Goal: Task Accomplishment & Management: Complete application form

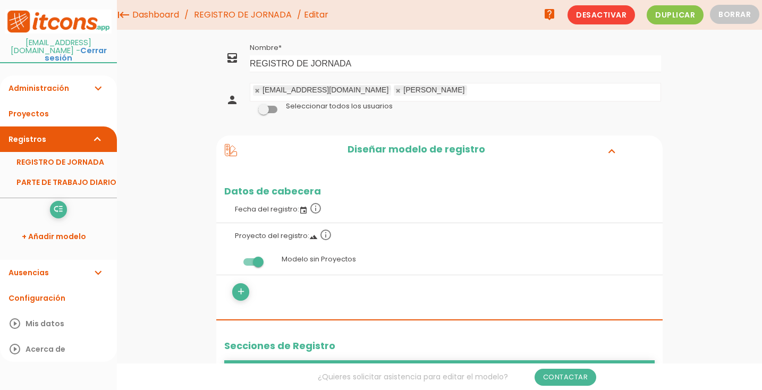
click at [275, 110] on span at bounding box center [267, 109] width 19 height 7
click at [250, 106] on input "checkbox" at bounding box center [250, 106] width 0 height 0
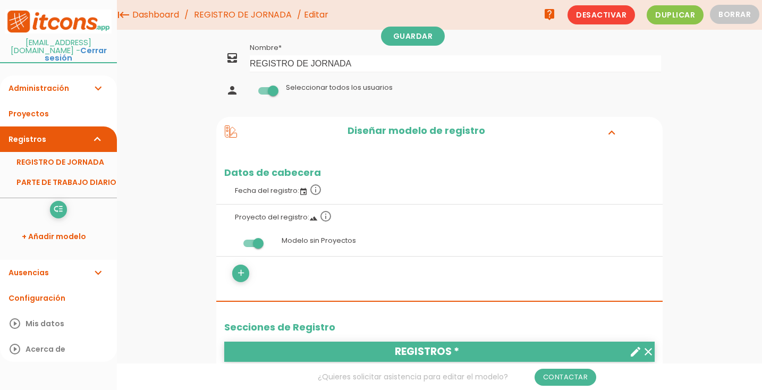
drag, startPoint x: 261, startPoint y: 90, endPoint x: 265, endPoint y: 95, distance: 6.4
click at [261, 90] on span at bounding box center [267, 90] width 19 height 7
click at [250, 88] on input "checkbox" at bounding box center [250, 88] width 0 height 0
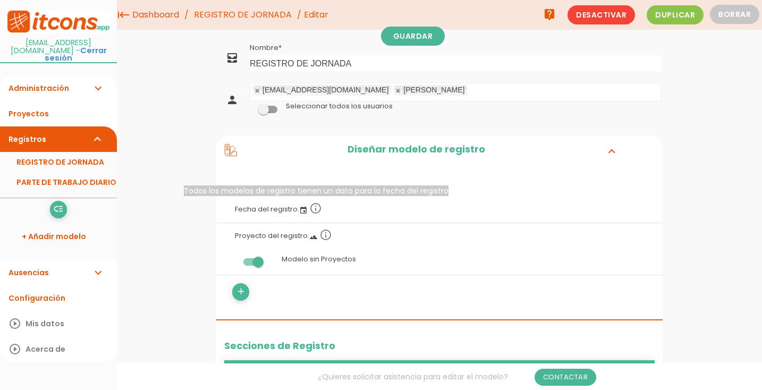
click at [315, 208] on icon "info_outline" at bounding box center [315, 208] width 13 height 13
click at [303, 209] on icon "event" at bounding box center [303, 210] width 9 height 9
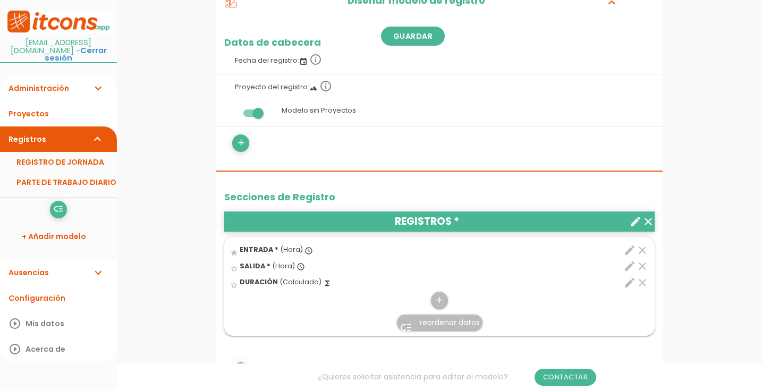
scroll to position [171, 0]
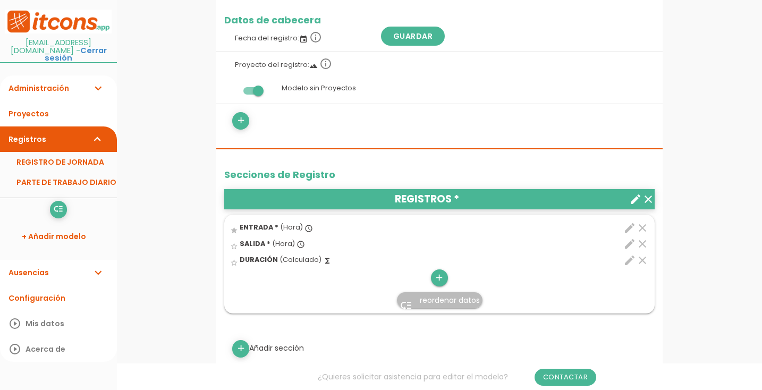
click at [442, 274] on icon "add" at bounding box center [439, 278] width 10 height 17
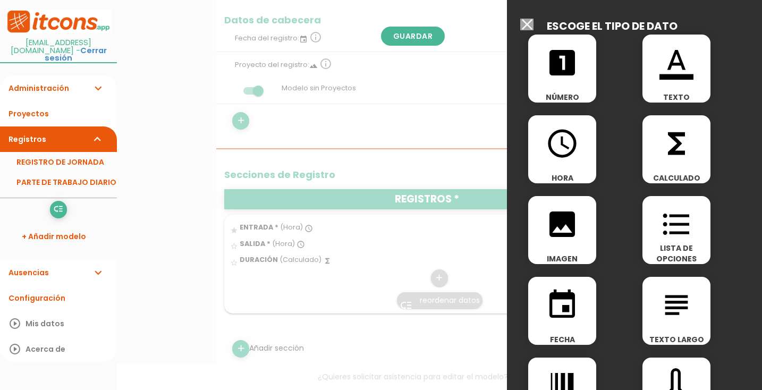
click at [565, 156] on icon "access_time" at bounding box center [563, 144] width 34 height 34
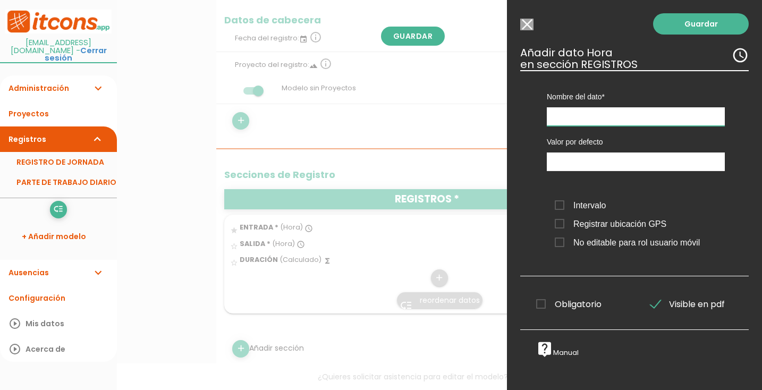
click at [581, 118] on input "text" at bounding box center [636, 116] width 178 height 19
type input "P"
type input "Comida"
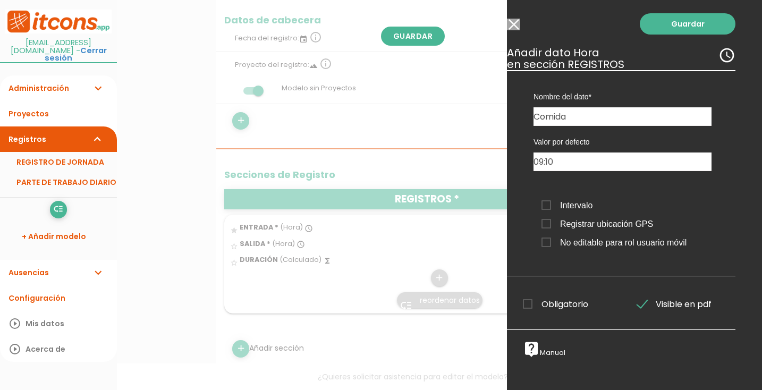
click at [743, 209] on div "Guardar ESCOGE EL TIPO DE DATO looks_one NÚMERO format_color_text TEXTO access_…" at bounding box center [634, 195] width 255 height 390
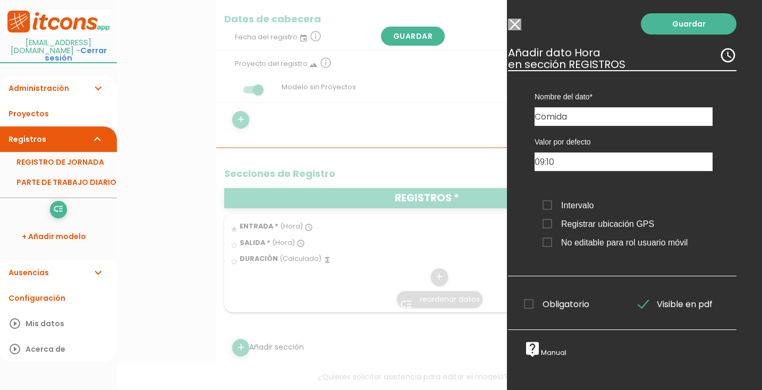
scroll to position [0, 12]
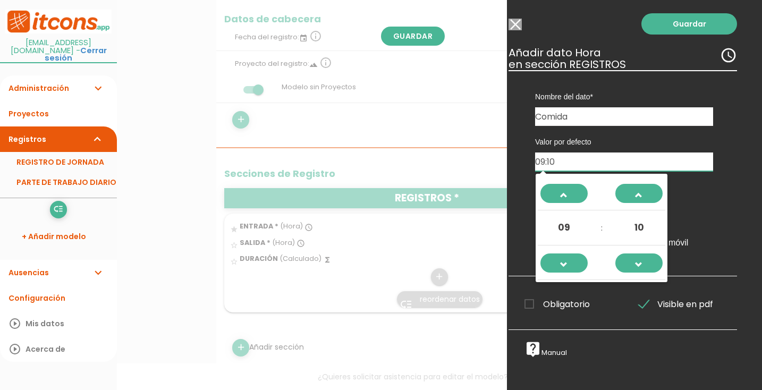
click at [581, 169] on input "09:10" at bounding box center [624, 162] width 178 height 19
type input "0"
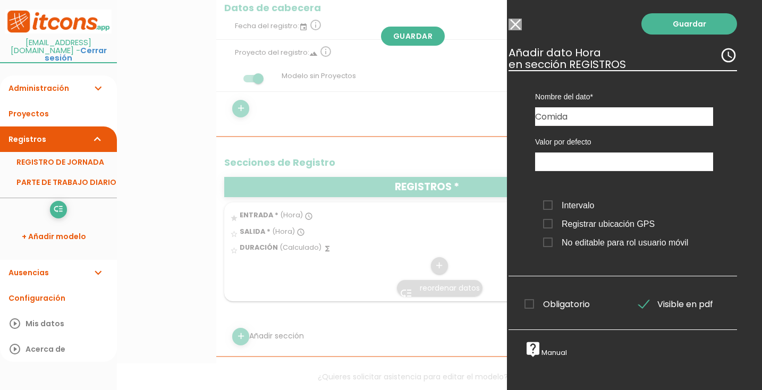
scroll to position [186, 0]
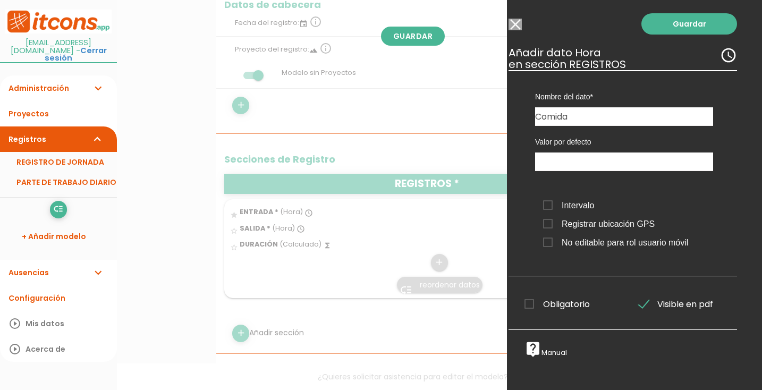
click at [736, 216] on div "Nombre del dato ENTRADA SALIDA DURACIÓN Comida Tipo de dato Número Texto Texto …" at bounding box center [623, 173] width 229 height 206
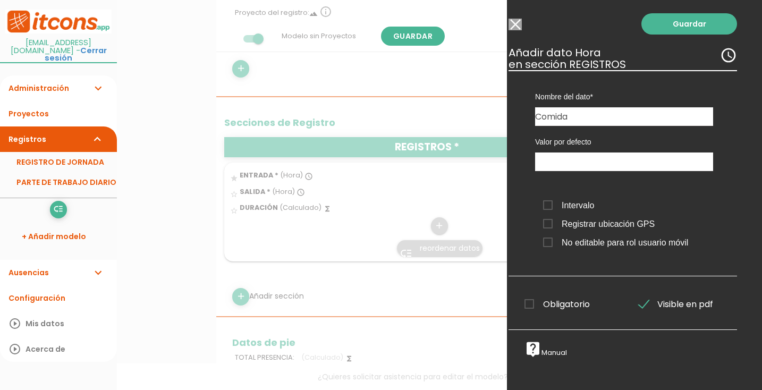
scroll to position [224, 0]
click at [549, 228] on span "Registrar ubicación GPS" at bounding box center [599, 223] width 112 height 13
click at [0, 0] on input "Registrar ubicación GPS" at bounding box center [0, 0] width 0 height 0
click at [548, 207] on span "Intervalo" at bounding box center [568, 205] width 51 height 13
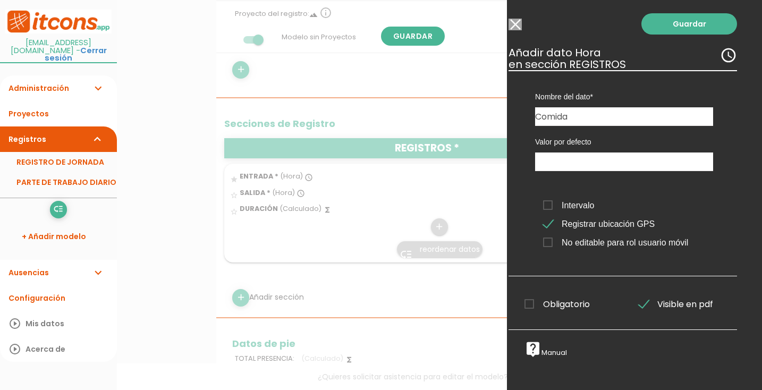
click at [0, 0] on input "Intervalo" at bounding box center [0, 0] width 0 height 0
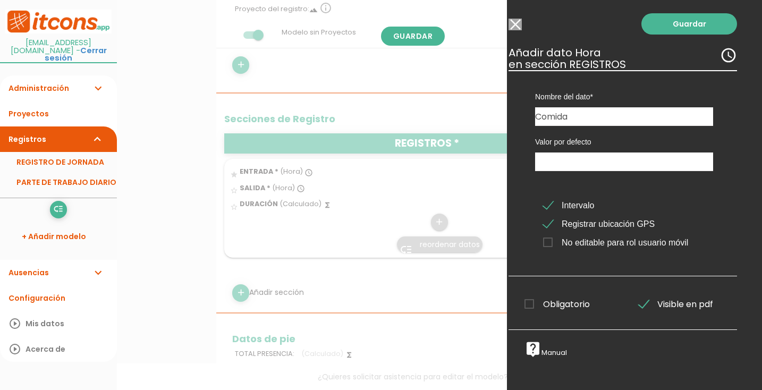
scroll to position [234, 0]
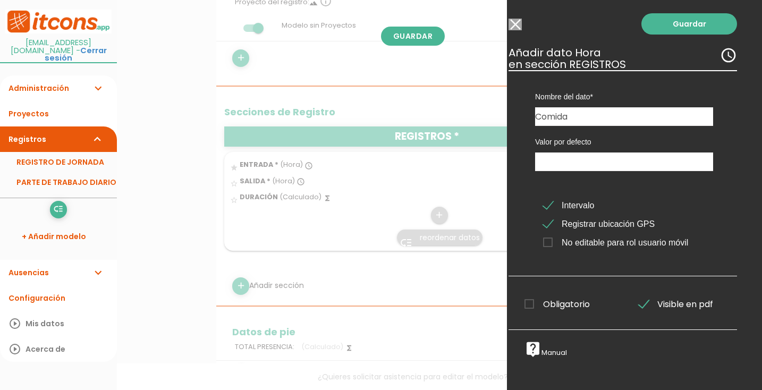
click at [532, 306] on span "Obligatorio" at bounding box center [557, 304] width 65 height 13
click at [0, 0] on input "Obligatorio" at bounding box center [0, 0] width 0 height 0
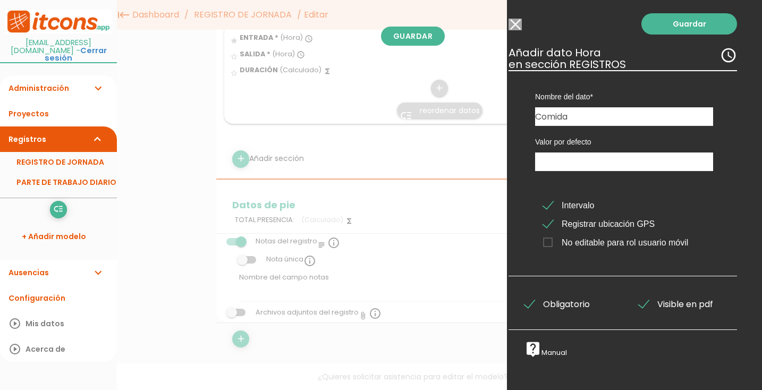
scroll to position [331, 0]
drag, startPoint x: 689, startPoint y: 28, endPoint x: 553, endPoint y: 129, distance: 168.7
click at [687, 30] on link "Guardar" at bounding box center [690, 23] width 96 height 21
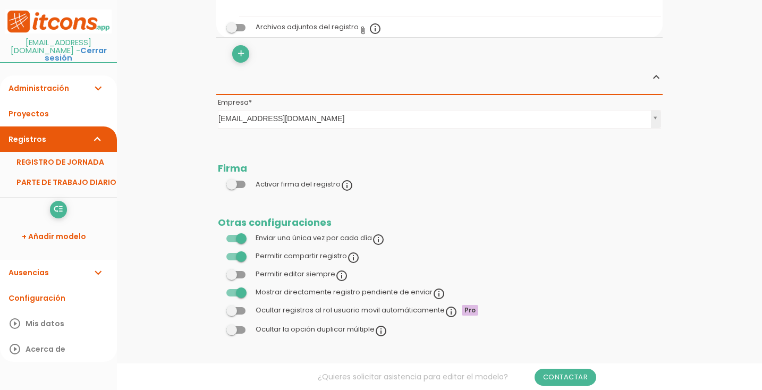
scroll to position [662, 0]
click at [242, 181] on span at bounding box center [236, 184] width 19 height 7
click at [218, 182] on input "checkbox" at bounding box center [218, 182] width 0 height 0
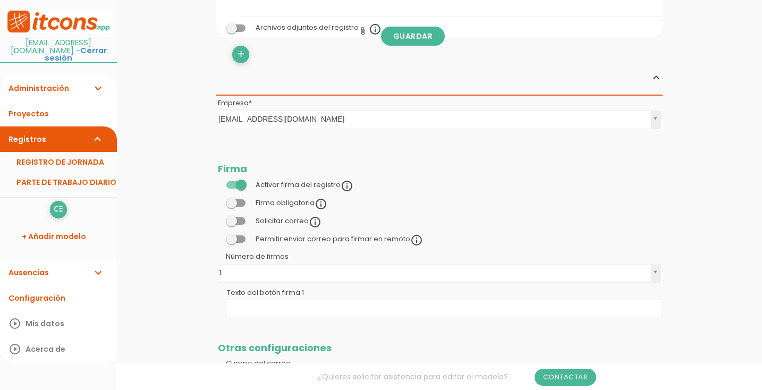
click at [230, 181] on span at bounding box center [236, 184] width 19 height 7
click at [218, 182] on input "checkbox" at bounding box center [218, 182] width 0 height 0
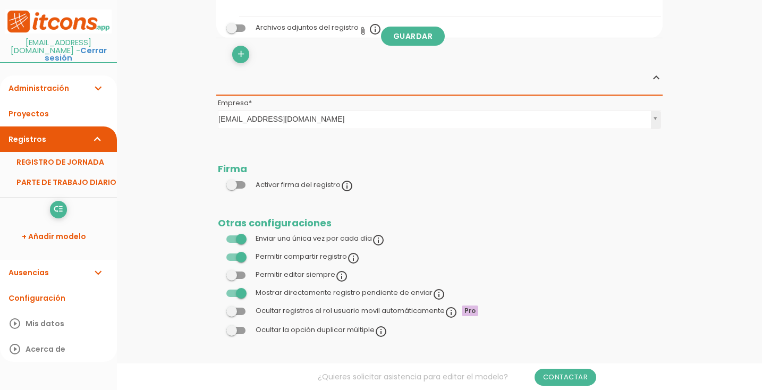
click at [241, 181] on span at bounding box center [236, 184] width 19 height 7
click at [218, 182] on input "checkbox" at bounding box center [218, 182] width 0 height 0
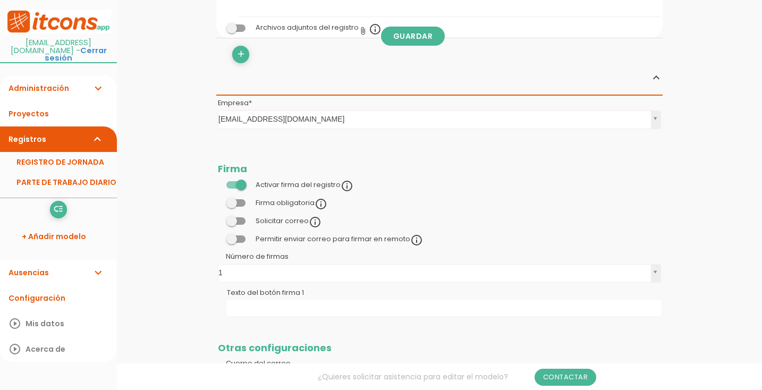
click at [242, 199] on span at bounding box center [236, 202] width 19 height 7
click at [218, 200] on input "checkbox" at bounding box center [218, 200] width 0 height 0
click at [232, 199] on span at bounding box center [236, 202] width 19 height 7
click at [218, 200] on input "checkbox" at bounding box center [218, 200] width 0 height 0
click at [233, 181] on span at bounding box center [236, 184] width 19 height 7
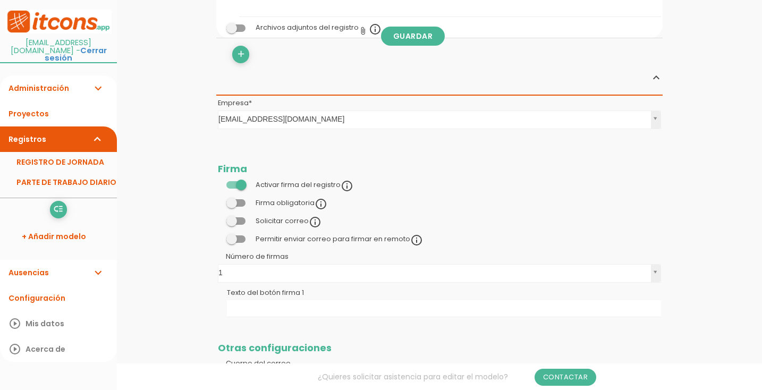
click at [218, 182] on input "checkbox" at bounding box center [218, 182] width 0 height 0
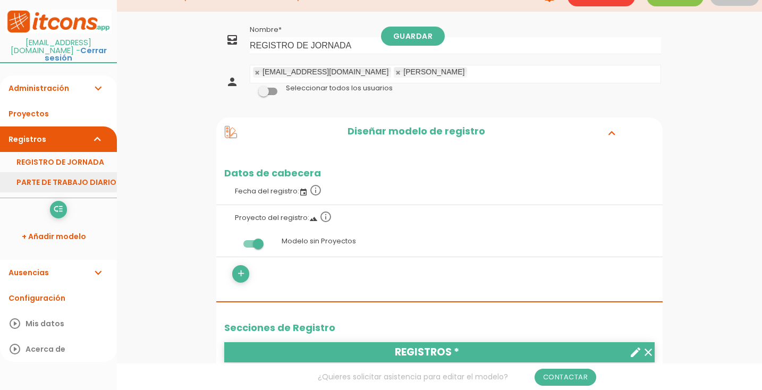
scroll to position [20, 0]
